Goal: Task Accomplishment & Management: Use online tool/utility

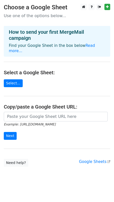
click at [20, 80] on main "Choose a Google Sheet Use one of the options below... How to send your first Me…" at bounding box center [57, 85] width 114 height 163
click at [15, 79] on link "Select..." at bounding box center [13, 83] width 19 height 8
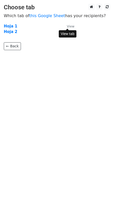
click at [71, 27] on small "View" at bounding box center [71, 26] width 8 height 4
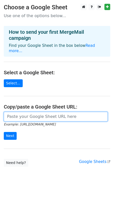
click at [27, 112] on input "url" at bounding box center [56, 117] width 104 height 10
paste input "https://docs.google.com/spreadsheets/d/1XJA-JB0Mn01Af6PBK1vGvcGI6pkf_yj8/edit?g…"
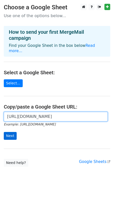
type input "https://docs.google.com/spreadsheets/d/1XJA-JB0Mn01Af6PBK1vGvcGI6pkf_yj8/edit?g…"
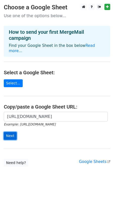
scroll to position [0, 0]
click at [12, 132] on input "Next" at bounding box center [10, 136] width 13 height 8
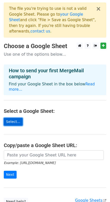
click at [8, 118] on link "Select..." at bounding box center [13, 122] width 19 height 8
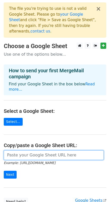
click at [27, 150] on input "url" at bounding box center [54, 155] width 100 height 10
paste input "https://docs.google.com/spreadsheets/d/1XJA-JB0Mn01Af6PBK1vGvcGI6pkf_yj8/edit?g…"
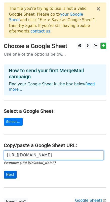
type input "https://docs.google.com/spreadsheets/d/1XJA-JB0Mn01Af6PBK1vGvcGI6pkf_yj8/edit?g…"
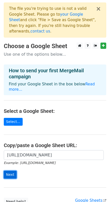
scroll to position [0, 0]
click at [9, 171] on input "Next" at bounding box center [10, 175] width 13 height 8
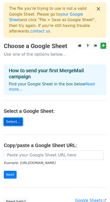
click at [18, 118] on link "Select..." at bounding box center [13, 122] width 19 height 8
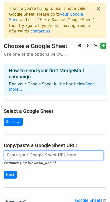
click at [24, 150] on input "url" at bounding box center [54, 155] width 100 height 10
paste input "https://docs.google.com/spreadsheets/d/1XJA-JB0Mn01Af6PBK1vGvcGI6pkf_yj8/edit?g…"
type input "https://docs.google.com/spreadsheets/d/1XJA-JB0Mn01Af6PBK1vGvcGI6pkf_yj8/edit?g…"
paste input "https://docs.google.com/spreadsheets/d/1LzUX7J6hidYZ0chxyCJLPPBf1JKOZlteE1-mVWK…"
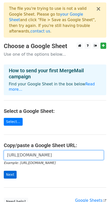
type input "https://docs.google.com/spreadsheets/d/1LzUX7J6hidYZ0chxyCJLPPBf1JKOZlteE1-mVWK…"
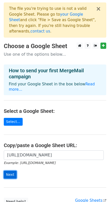
scroll to position [0, 0]
click at [9, 171] on input "Next" at bounding box center [10, 175] width 13 height 8
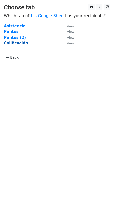
click at [20, 42] on strong "Calificación" at bounding box center [16, 43] width 24 height 5
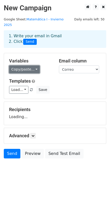
click at [33, 65] on link "Copy/paste..." at bounding box center [24, 69] width 31 height 8
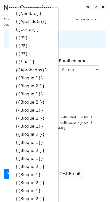
click at [87, 114] on div "daniel.aguilera01@alumnos.ucn.cl" at bounding box center [54, 117] width 99 height 6
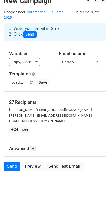
scroll to position [14, 0]
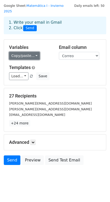
click at [32, 52] on link "Copy/paste..." at bounding box center [24, 56] width 31 height 8
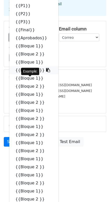
scroll to position [0, 0]
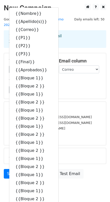
click at [63, 9] on h2 "New Campaign" at bounding box center [55, 8] width 102 height 9
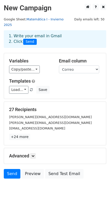
click at [33, 19] on link "Matemática I - Invierno 2025" at bounding box center [34, 22] width 60 height 10
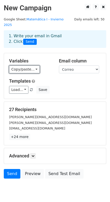
click at [25, 65] on link "Copy/paste..." at bounding box center [24, 69] width 31 height 8
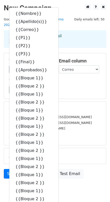
click at [83, 87] on div "Load... No templates saved Save" at bounding box center [54, 90] width 99 height 8
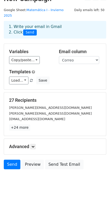
scroll to position [14, 0]
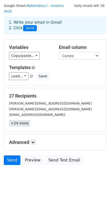
click at [16, 120] on link "+24 more" at bounding box center [19, 123] width 21 height 6
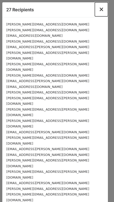
click at [101, 9] on span "×" at bounding box center [101, 9] width 5 height 7
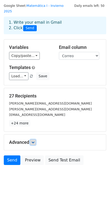
click at [32, 140] on link at bounding box center [33, 143] width 6 height 6
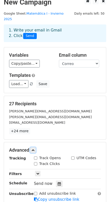
scroll to position [0, 0]
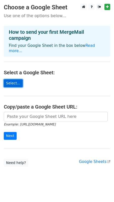
click at [13, 79] on link "Select..." at bounding box center [13, 83] width 19 height 8
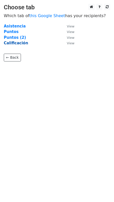
click at [13, 43] on strong "Calificación" at bounding box center [16, 43] width 24 height 5
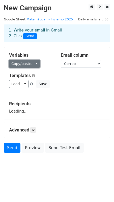
click at [28, 63] on link "Copy/paste..." at bounding box center [24, 64] width 31 height 8
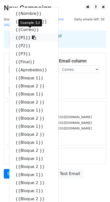
click at [19, 34] on link "{{P1}}" at bounding box center [33, 38] width 49 height 8
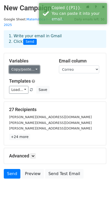
click at [29, 65] on link "Copy/paste..." at bounding box center [24, 69] width 31 height 8
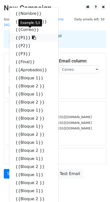
click at [32, 36] on icon at bounding box center [34, 38] width 4 height 4
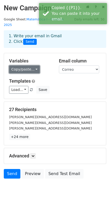
click at [25, 65] on link "Copy/paste..." at bounding box center [24, 69] width 31 height 8
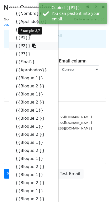
click at [21, 42] on link "{{P2}}" at bounding box center [33, 46] width 49 height 8
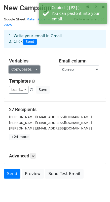
click at [21, 65] on link "Copy/paste..." at bounding box center [24, 69] width 31 height 8
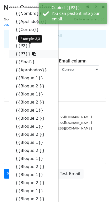
click at [20, 50] on link "{{P3}}" at bounding box center [33, 54] width 49 height 8
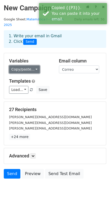
click at [19, 65] on link "Copy/paste..." at bounding box center [24, 69] width 31 height 8
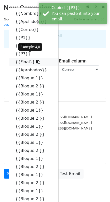
click at [24, 58] on link "{{Final}}" at bounding box center [33, 62] width 49 height 8
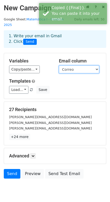
click at [67, 65] on select "Nombre Apellido(s) Correo P1 P2 P3 Final Aprobados Bloque 1 Bloque 2 Bloque 1 B…" at bounding box center [79, 69] width 40 height 8
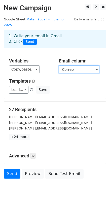
click at [67, 65] on select "Nombre Apellido(s) Correo P1 P2 P3 Final Aprobados Bloque 1 Bloque 2 Bloque 1 B…" at bounding box center [79, 69] width 40 height 8
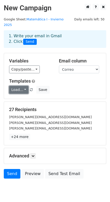
click at [14, 86] on link "Load..." at bounding box center [18, 90] width 19 height 8
click at [32, 154] on icon at bounding box center [32, 155] width 3 height 3
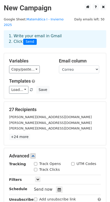
click at [36, 162] on input "Track Opens" at bounding box center [35, 163] width 3 height 3
checkbox input "true"
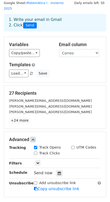
scroll to position [25, 0]
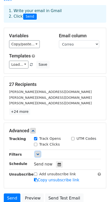
click at [37, 153] on icon at bounding box center [37, 154] width 3 height 3
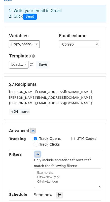
click at [37, 153] on icon at bounding box center [37, 154] width 3 height 3
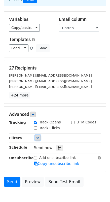
scroll to position [50, 0]
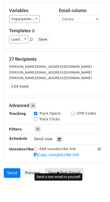
click at [61, 168] on link "Send Test Email" at bounding box center [64, 173] width 38 height 10
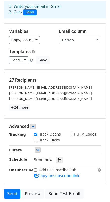
scroll to position [63, 0]
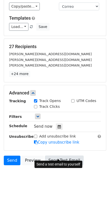
click at [57, 156] on link "Send Test Email" at bounding box center [64, 161] width 38 height 10
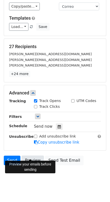
click at [36, 157] on link "Preview" at bounding box center [33, 161] width 22 height 10
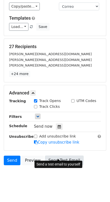
click at [68, 156] on link "Send Test Email" at bounding box center [64, 161] width 38 height 10
click at [62, 156] on link "Send Test Email" at bounding box center [64, 161] width 38 height 10
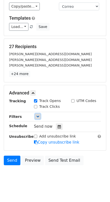
click at [38, 115] on icon at bounding box center [37, 116] width 3 height 3
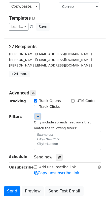
click at [38, 115] on icon at bounding box center [37, 116] width 3 height 3
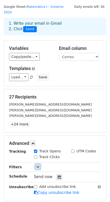
scroll to position [0, 0]
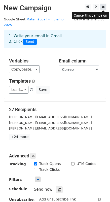
click at [103, 7] on icon at bounding box center [103, 7] width 3 height 4
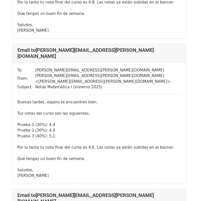
scroll to position [3356, 0]
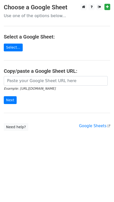
click at [11, 43] on main "Choose a Google Sheet Use one of the options below... Select a Google Sheet: Se…" at bounding box center [57, 67] width 114 height 127
click at [10, 47] on link "Select..." at bounding box center [13, 48] width 19 height 8
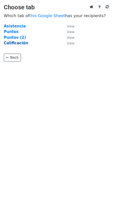
click at [16, 43] on strong "Calificación" at bounding box center [16, 43] width 24 height 5
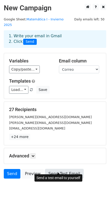
click at [55, 169] on link "Send Test Email" at bounding box center [64, 174] width 38 height 10
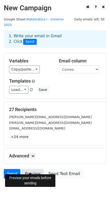
click at [32, 169] on link "Preview" at bounding box center [33, 174] width 22 height 10
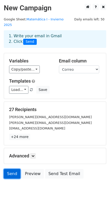
click at [9, 169] on link "Send" at bounding box center [12, 174] width 17 height 10
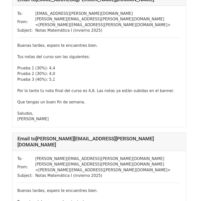
scroll to position [3482, 0]
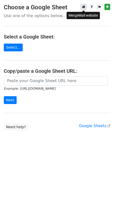
click at [83, 8] on icon at bounding box center [83, 7] width 3 height 4
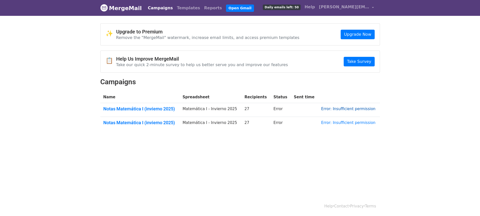
click at [362, 110] on link "Error: Insufficient permission" at bounding box center [348, 109] width 54 height 5
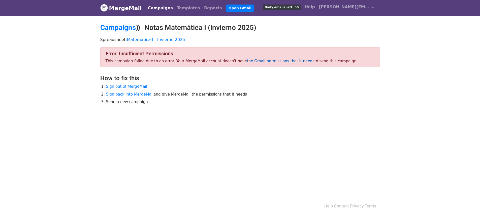
click at [274, 62] on link "the Gmail permissions that it needs" at bounding box center [280, 61] width 67 height 5
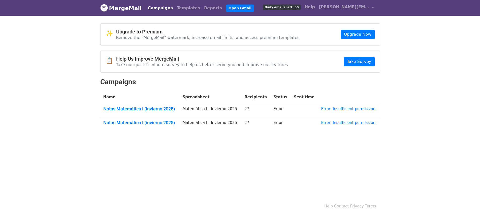
click at [107, 8] on img at bounding box center [104, 8] width 8 height 8
click at [348, 6] on span "[PERSON_NAME][EMAIL_ADDRESS][PERSON_NAME][DOMAIN_NAME]" at bounding box center [344, 7] width 50 height 6
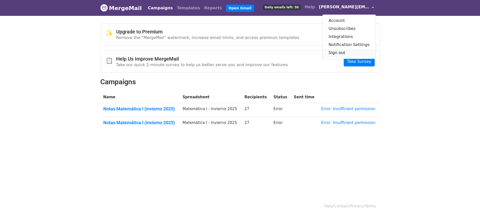
click at [345, 53] on link "Sign out" at bounding box center [348, 53] width 53 height 8
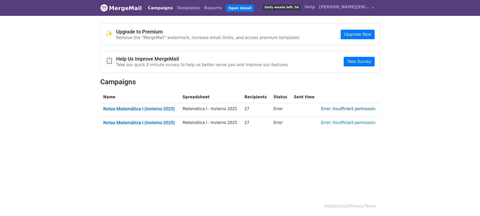
click at [336, 109] on link "Error: Insufficient permission" at bounding box center [348, 109] width 54 height 5
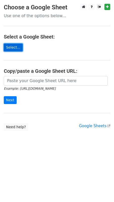
click at [6, 48] on link "Select..." at bounding box center [13, 48] width 19 height 8
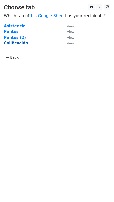
click at [16, 43] on strong "Calificación" at bounding box center [16, 43] width 24 height 5
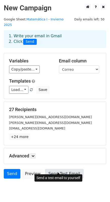
click at [50, 169] on link "Send Test Email" at bounding box center [64, 174] width 38 height 10
click at [60, 170] on link "Send Test Email" at bounding box center [64, 174] width 38 height 10
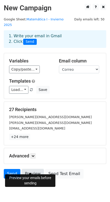
click at [29, 169] on link "Preview" at bounding box center [33, 174] width 22 height 10
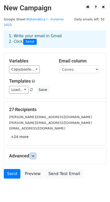
click at [32, 153] on link at bounding box center [33, 156] width 6 height 6
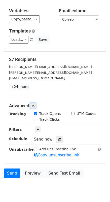
scroll to position [50, 0]
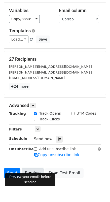
click at [25, 168] on link "Preview" at bounding box center [33, 173] width 22 height 10
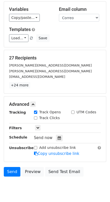
scroll to position [63, 0]
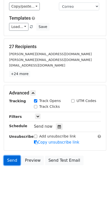
click at [14, 157] on link "Send" at bounding box center [12, 161] width 17 height 10
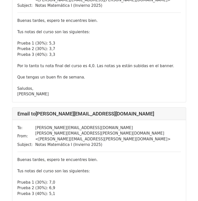
scroll to position [101, 0]
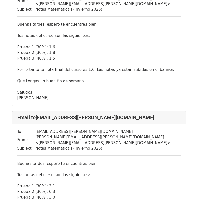
scroll to position [504, 0]
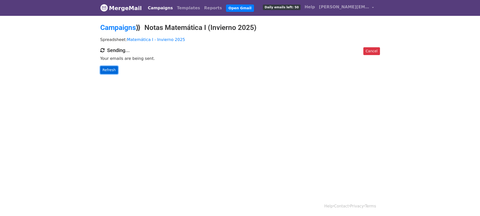
click at [109, 71] on link "Refresh" at bounding box center [109, 70] width 18 height 8
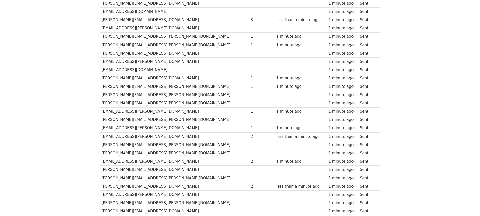
scroll to position [101, 0]
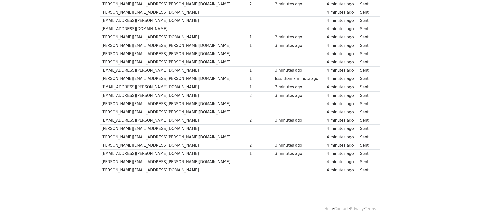
scroll to position [137, 0]
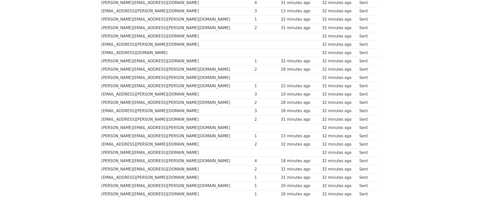
scroll to position [137, 0]
